Goal: Use online tool/utility: Use online tool/utility

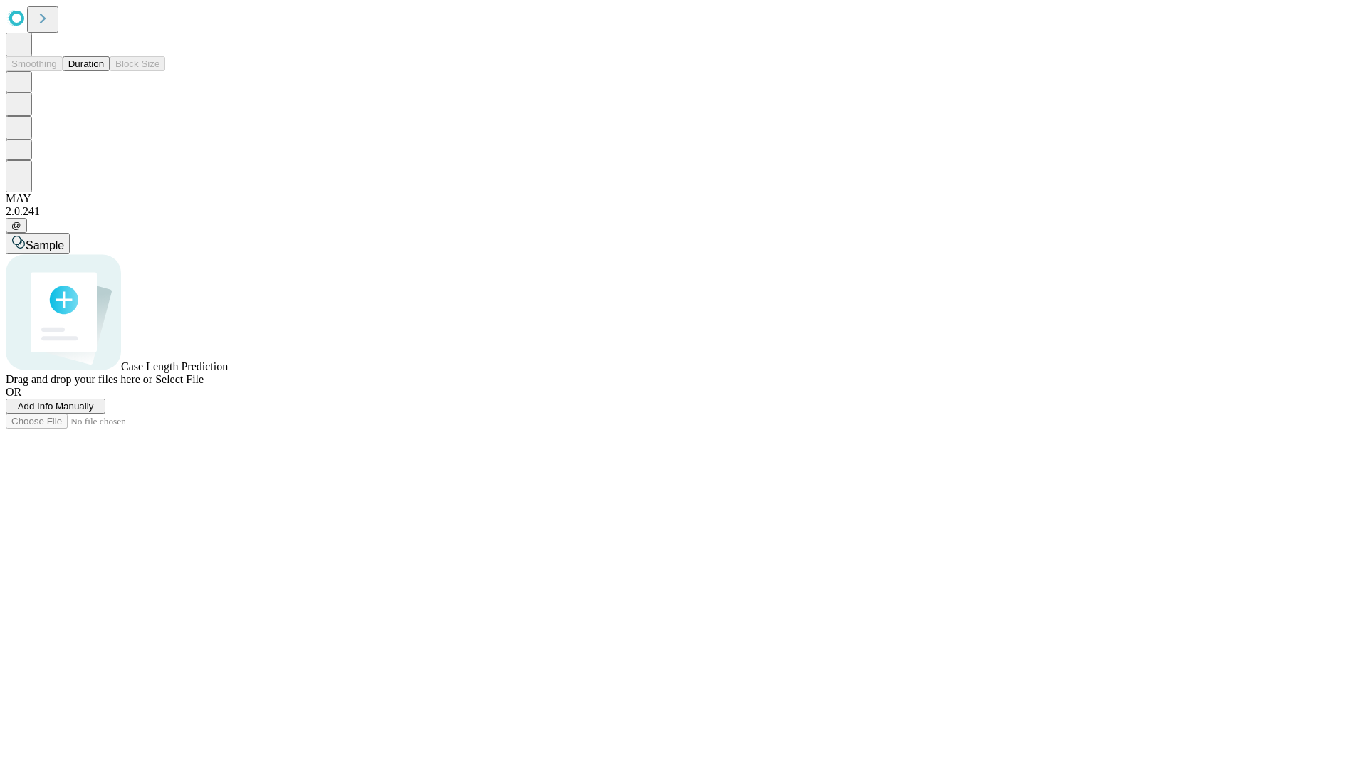
click at [204, 385] on span "Select File" at bounding box center [179, 379] width 48 height 12
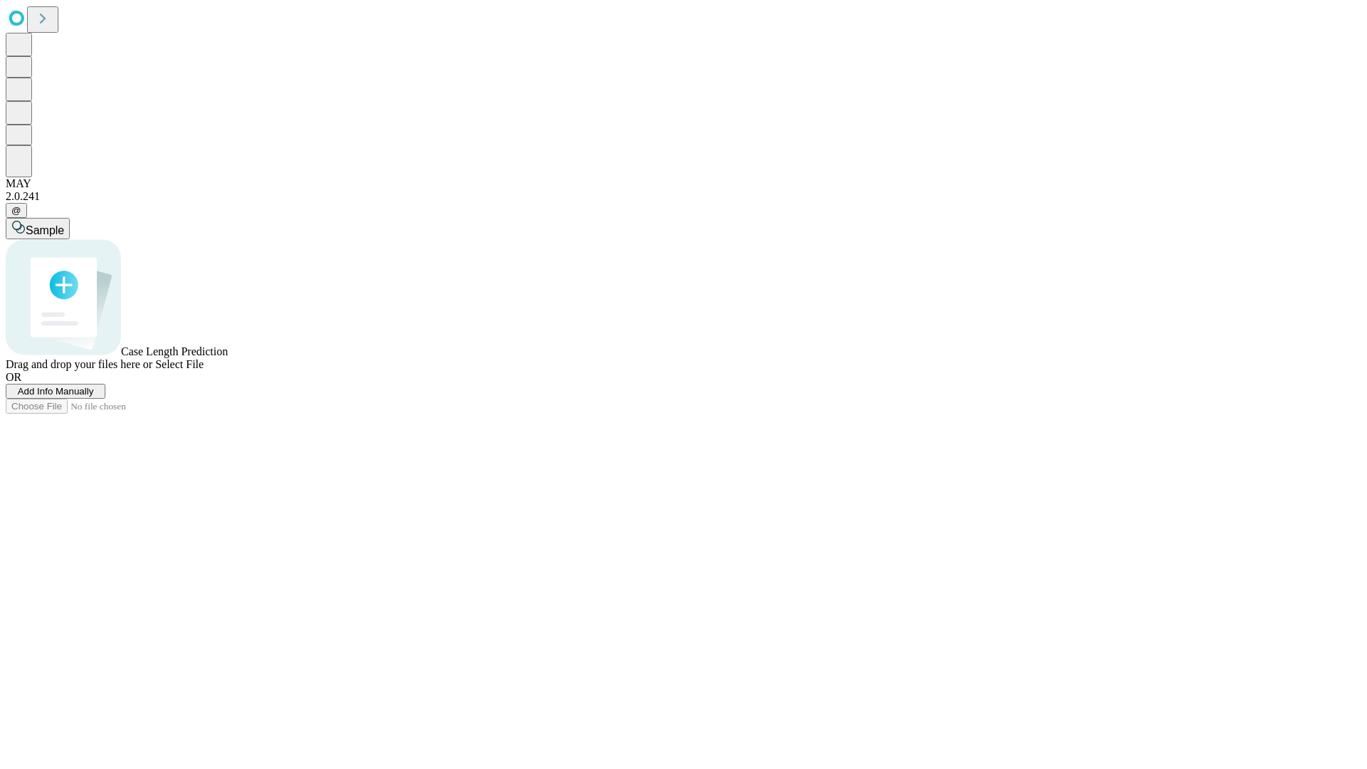
click at [204, 370] on span "Select File" at bounding box center [179, 364] width 48 height 12
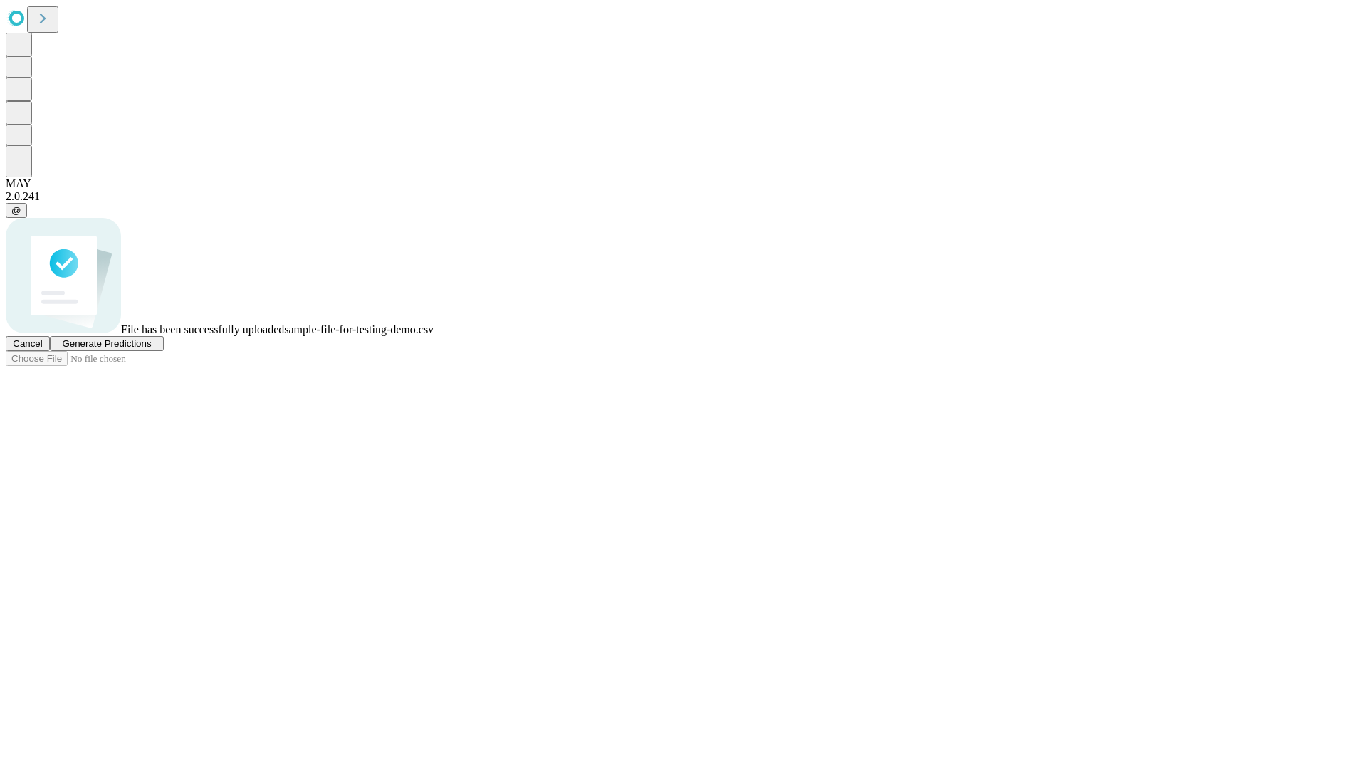
click at [151, 349] on span "Generate Predictions" at bounding box center [106, 343] width 89 height 11
